Goal: Task Accomplishment & Management: Manage account settings

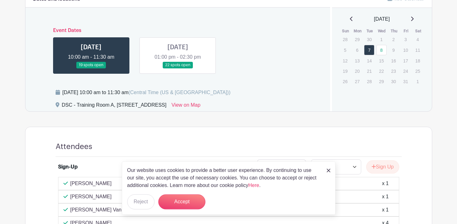
scroll to position [256, 0]
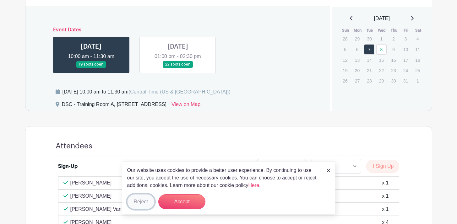
click at [134, 202] on button "Reject" at bounding box center [140, 201] width 27 height 15
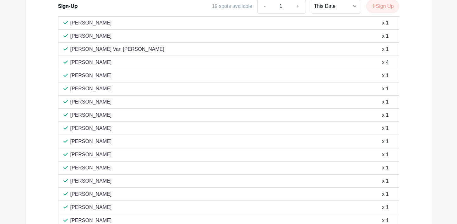
scroll to position [449, 0]
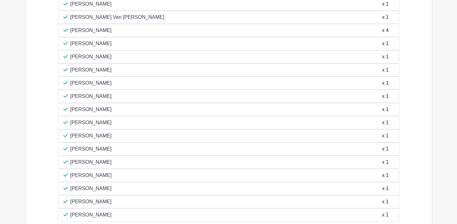
click at [87, 176] on p "[PERSON_NAME]" at bounding box center [90, 176] width 41 height 8
click at [385, 177] on div "x 1" at bounding box center [385, 176] width 7 height 8
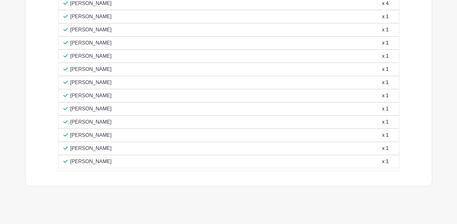
scroll to position [445, 0]
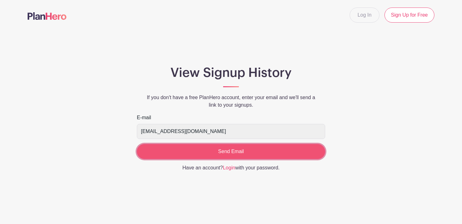
click at [199, 150] on input "Send Email" at bounding box center [231, 151] width 188 height 15
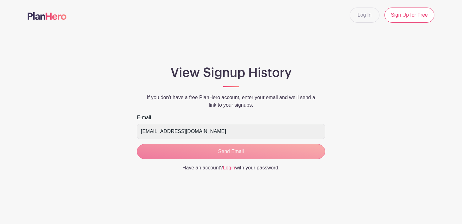
click at [231, 212] on main "Log In Sign Up for Free View Signup History If you don't have a free PlanHero a…" at bounding box center [231, 108] width 462 height 216
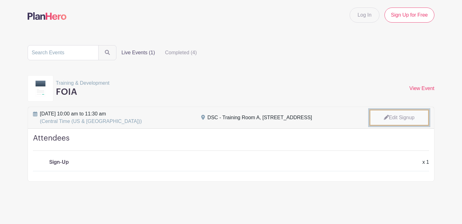
click at [391, 116] on link "Edit Signup" at bounding box center [400, 118] width 60 height 16
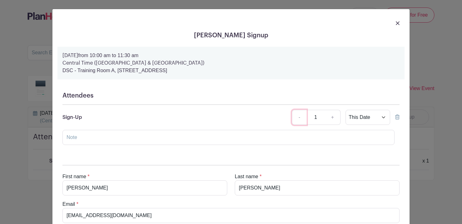
click at [295, 120] on link "-" at bounding box center [299, 117] width 14 height 15
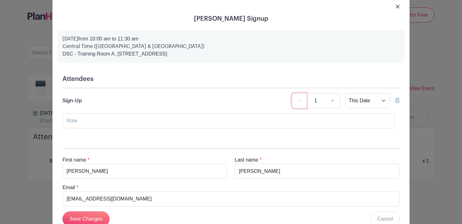
scroll to position [7, 0]
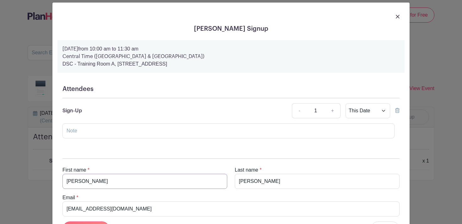
drag, startPoint x: 81, startPoint y: 181, endPoint x: 48, endPoint y: 180, distance: 33.3
click at [63, 180] on input "Chris" at bounding box center [145, 181] width 165 height 15
drag, startPoint x: 118, startPoint y: 210, endPoint x: 48, endPoint y: 208, distance: 69.4
click at [63, 208] on input "hayevskc@aurora.il.us" at bounding box center [231, 209] width 337 height 15
drag, startPoint x: 263, startPoint y: 183, endPoint x: 221, endPoint y: 180, distance: 41.6
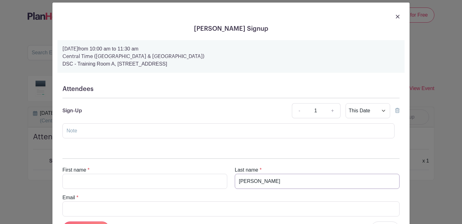
click at [235, 180] on input "Hayevsky" at bounding box center [317, 181] width 165 height 15
click at [397, 109] on icon at bounding box center [397, 110] width 4 height 5
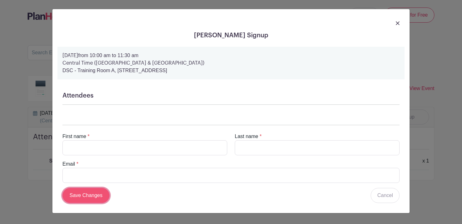
click at [89, 195] on input "Save Changes" at bounding box center [86, 195] width 47 height 15
